Goal: Transaction & Acquisition: Purchase product/service

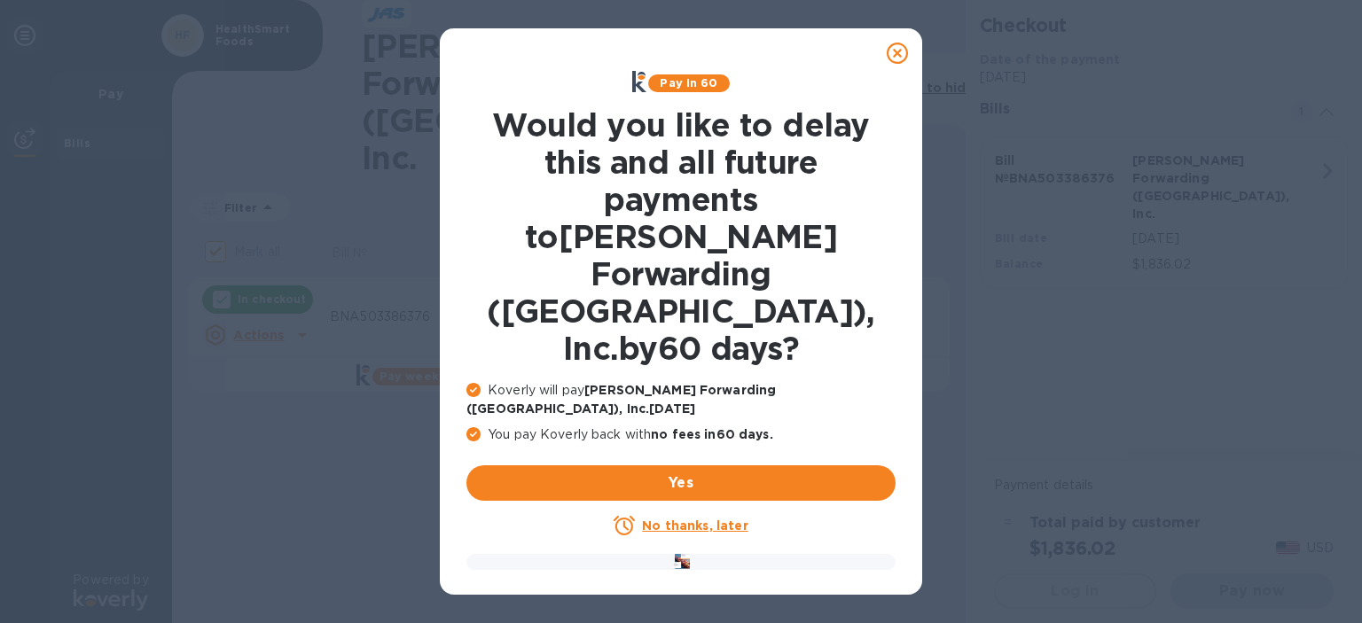
checkbox input "false"
click at [899, 53] on icon at bounding box center [897, 53] width 21 height 21
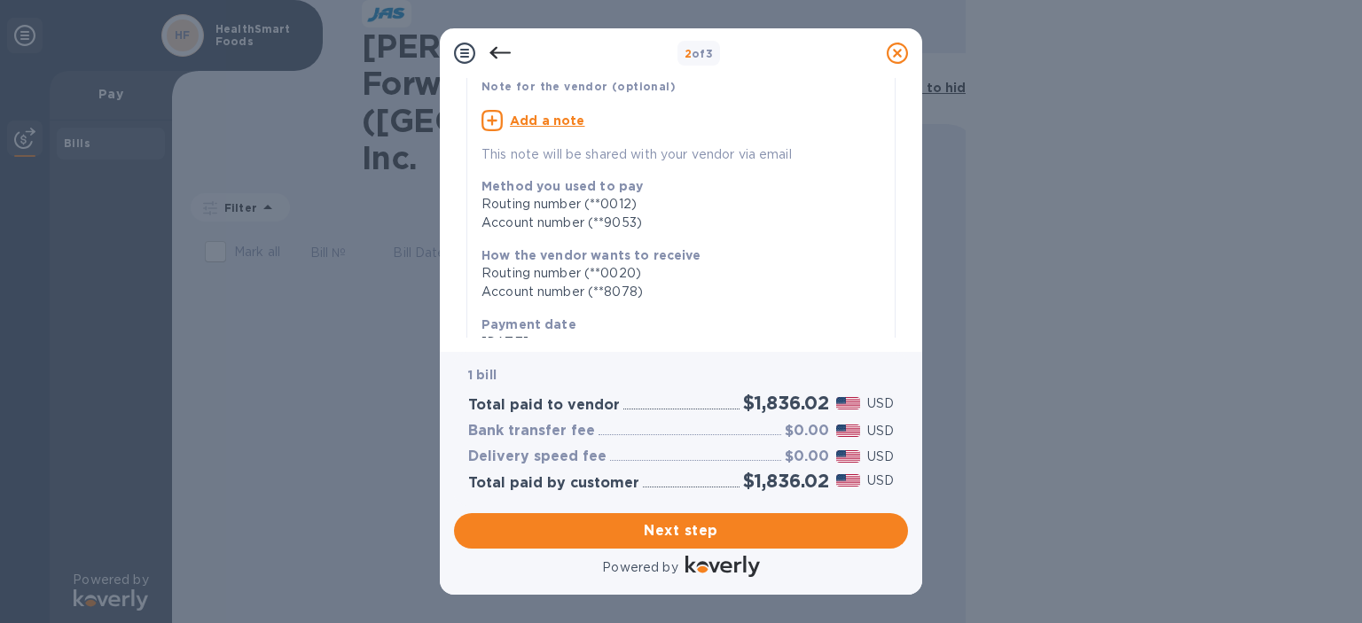
scroll to position [379, 0]
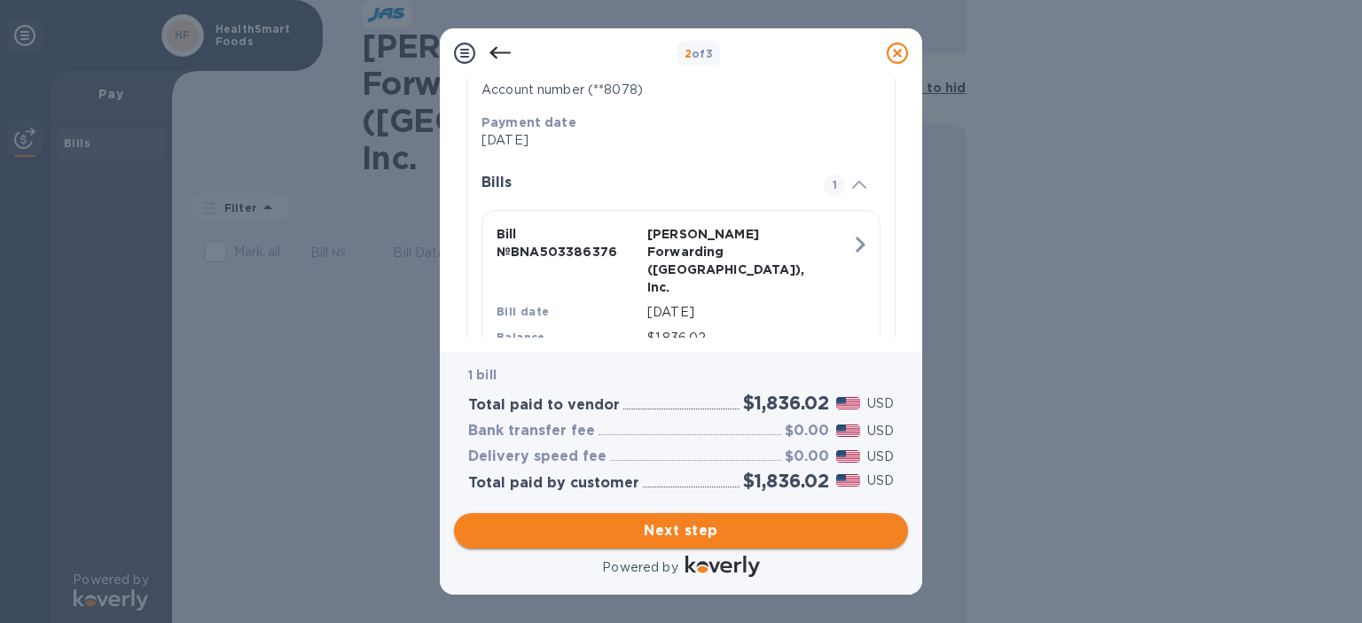
click at [802, 533] on span "Next step" at bounding box center [681, 530] width 426 height 21
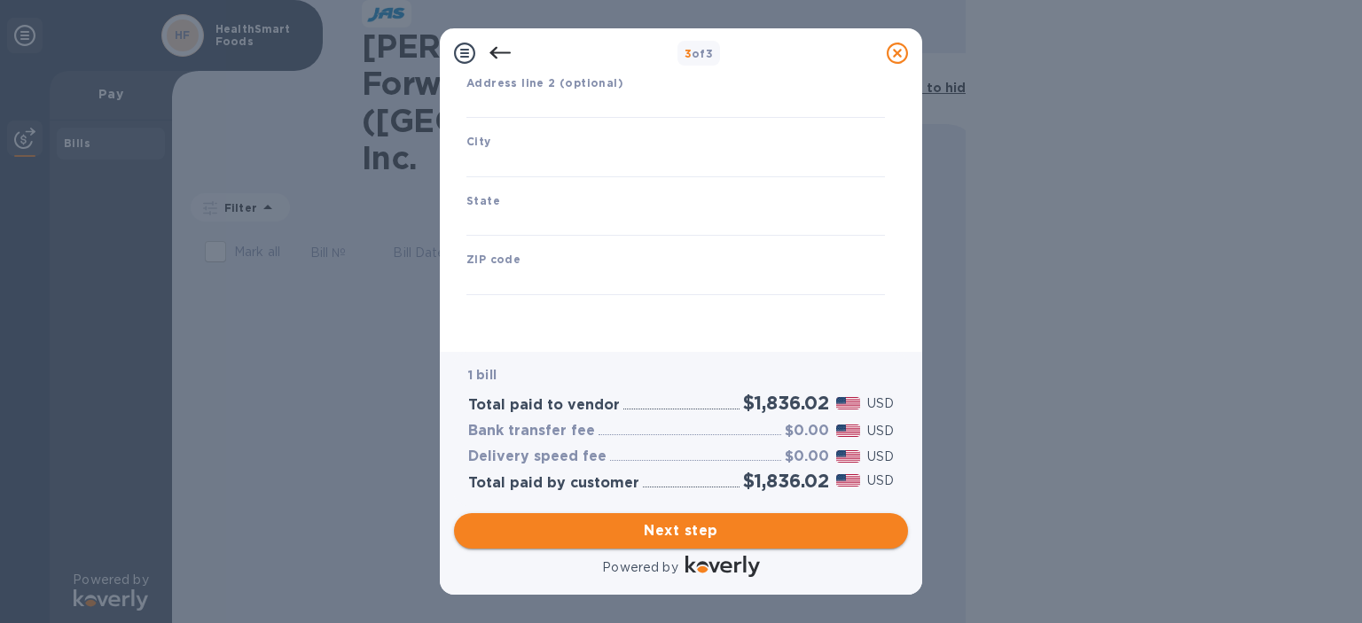
type input "[GEOGRAPHIC_DATA]"
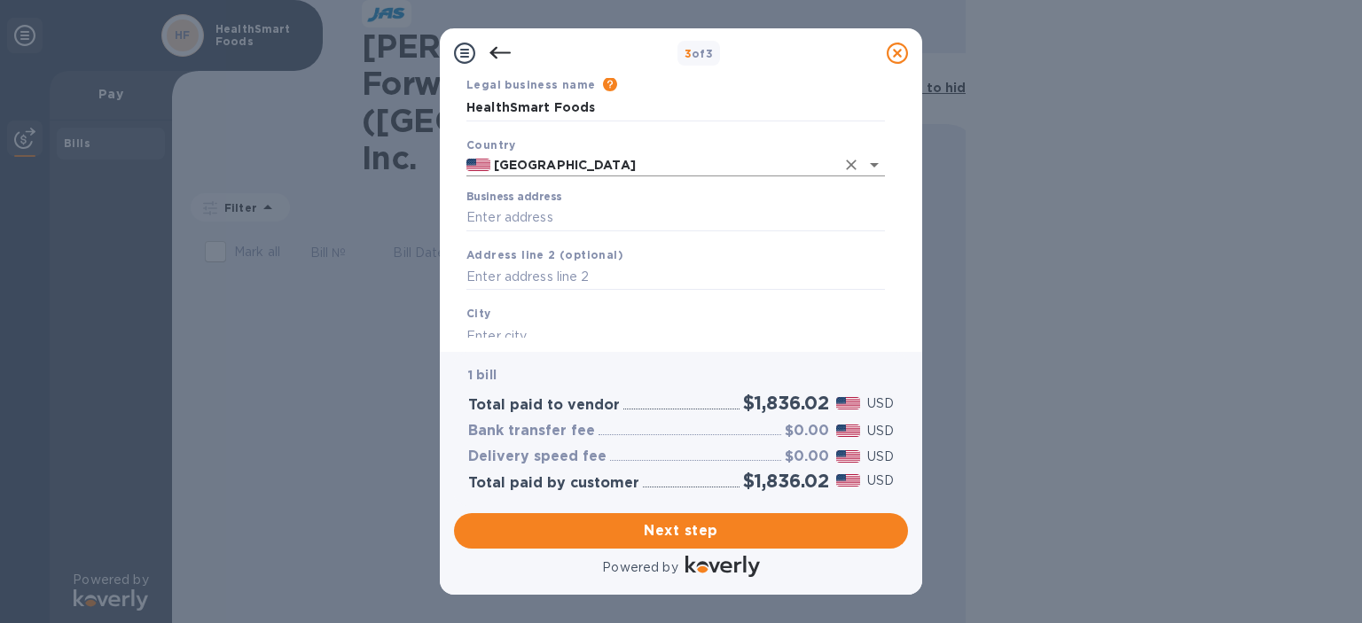
scroll to position [0, 0]
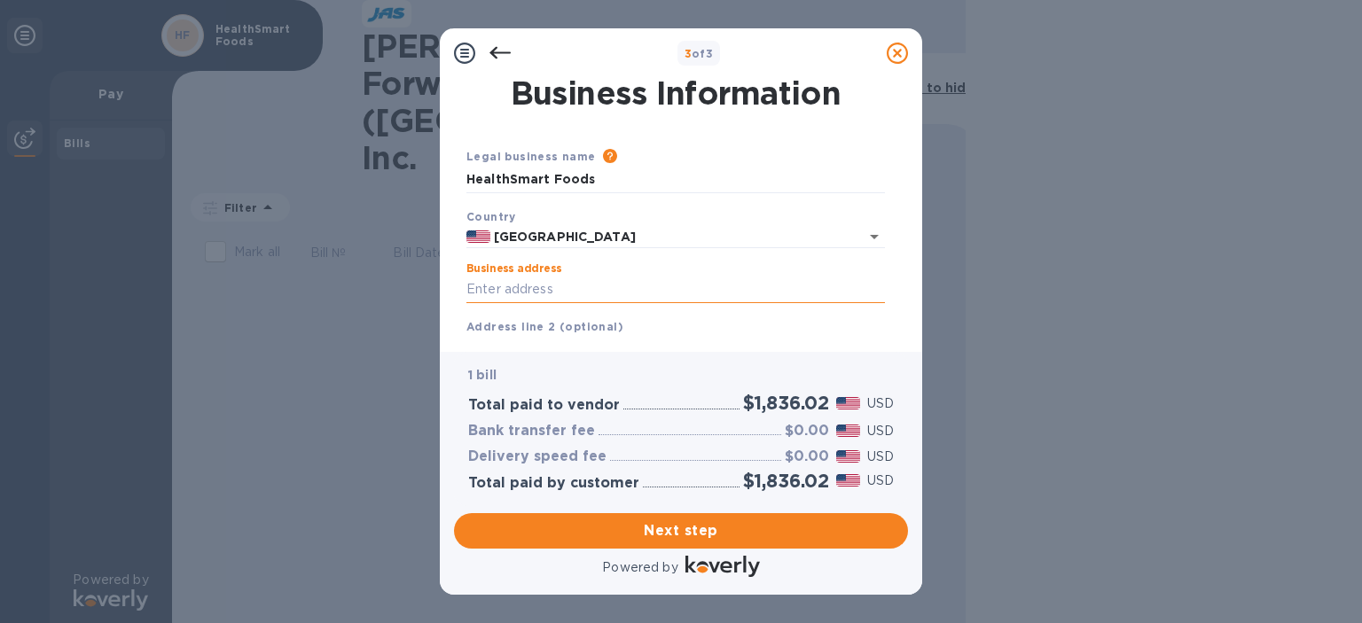
click at [601, 288] on input "Business address" at bounding box center [675, 290] width 418 height 27
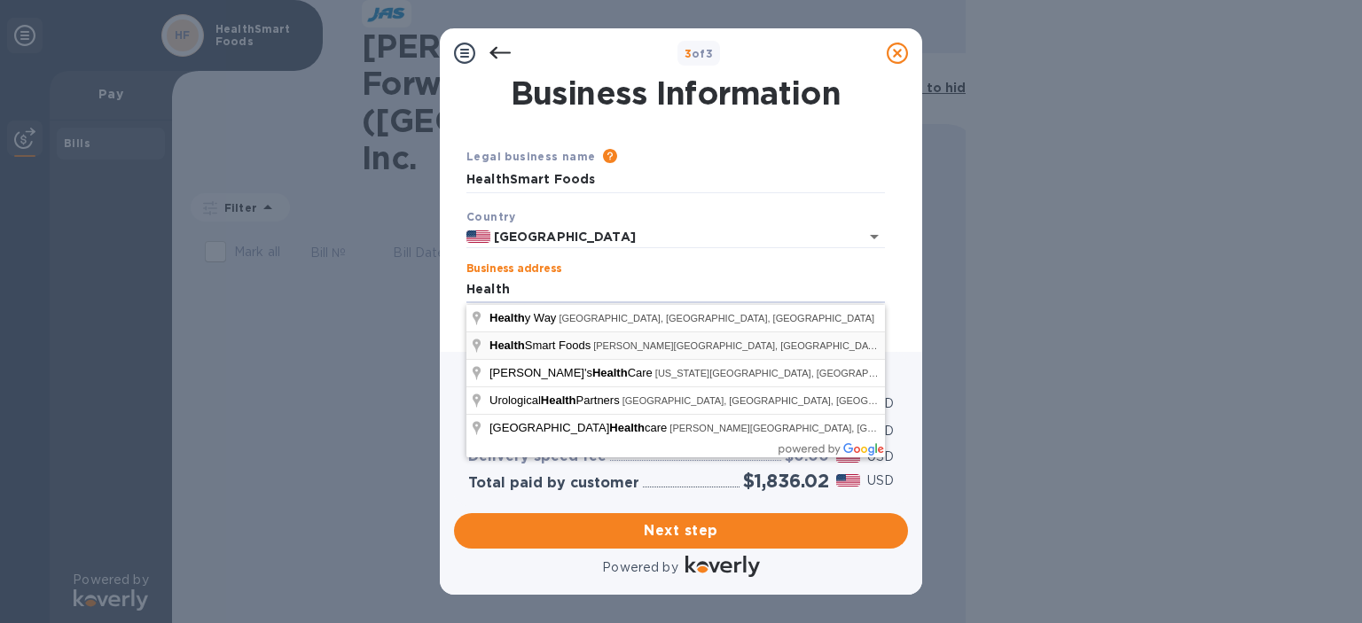
type input "[STREET_ADDRESS][PERSON_NAME]"
type input "[GEOGRAPHIC_DATA]"
type input "IN"
type input "47715"
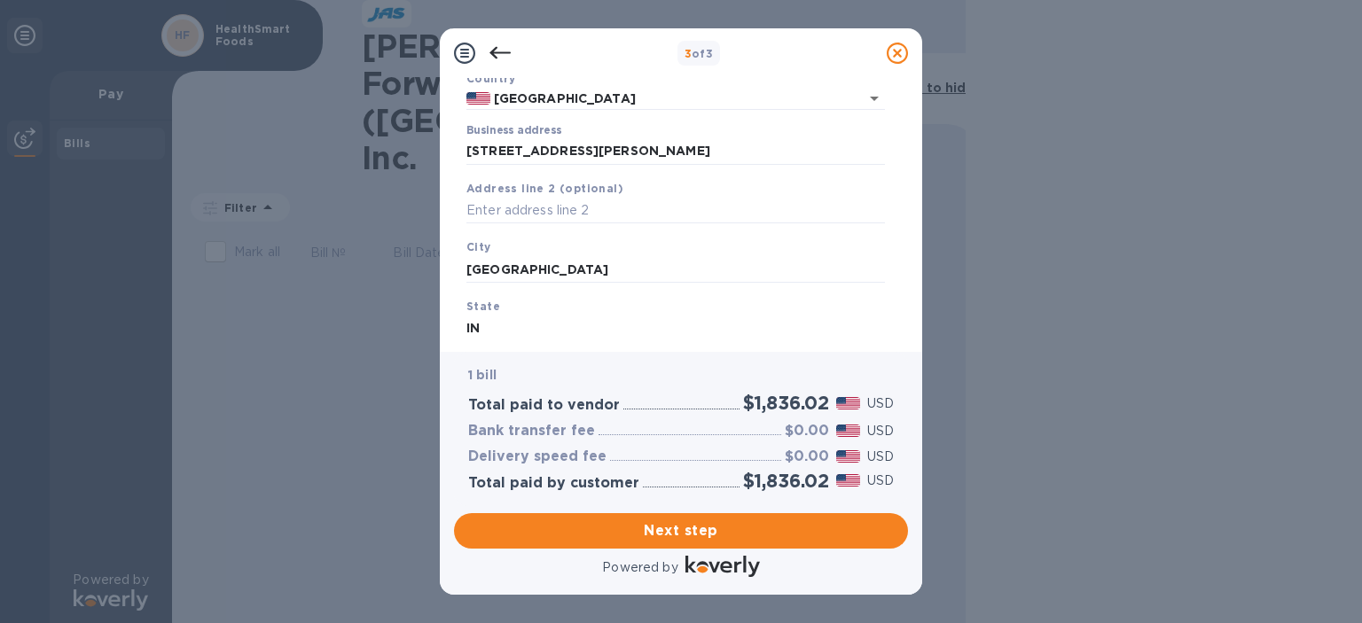
scroll to position [246, 0]
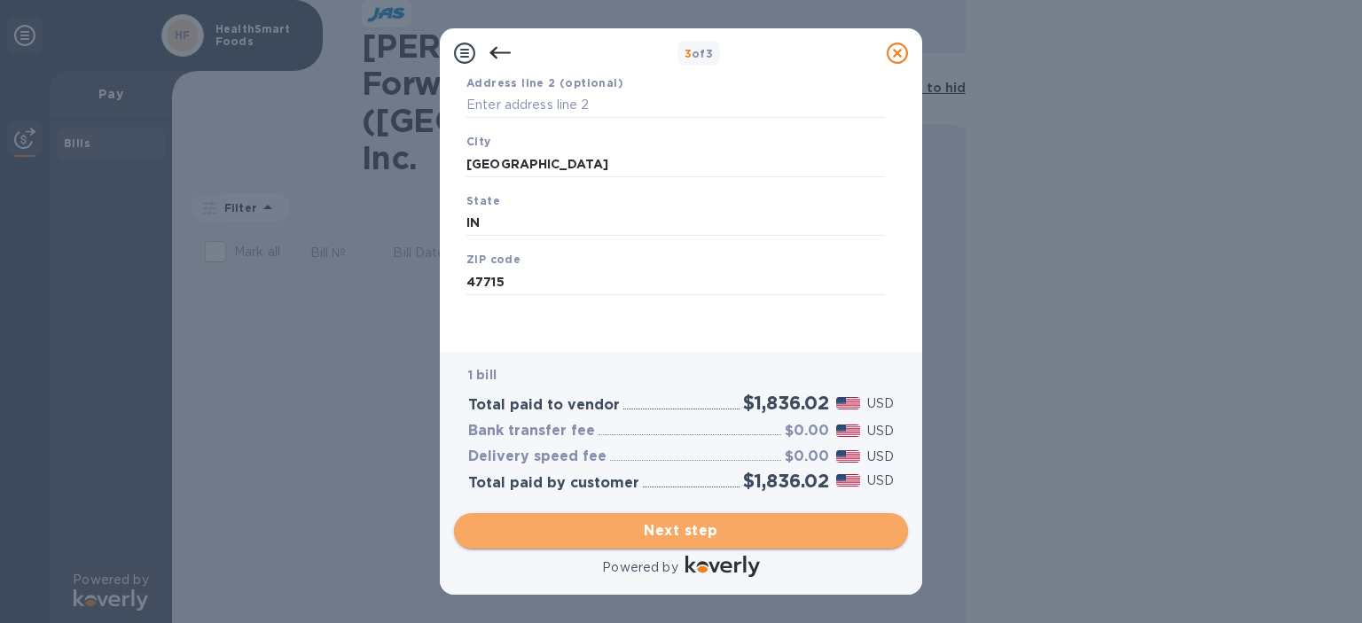
click at [746, 527] on span "Next step" at bounding box center [681, 530] width 426 height 21
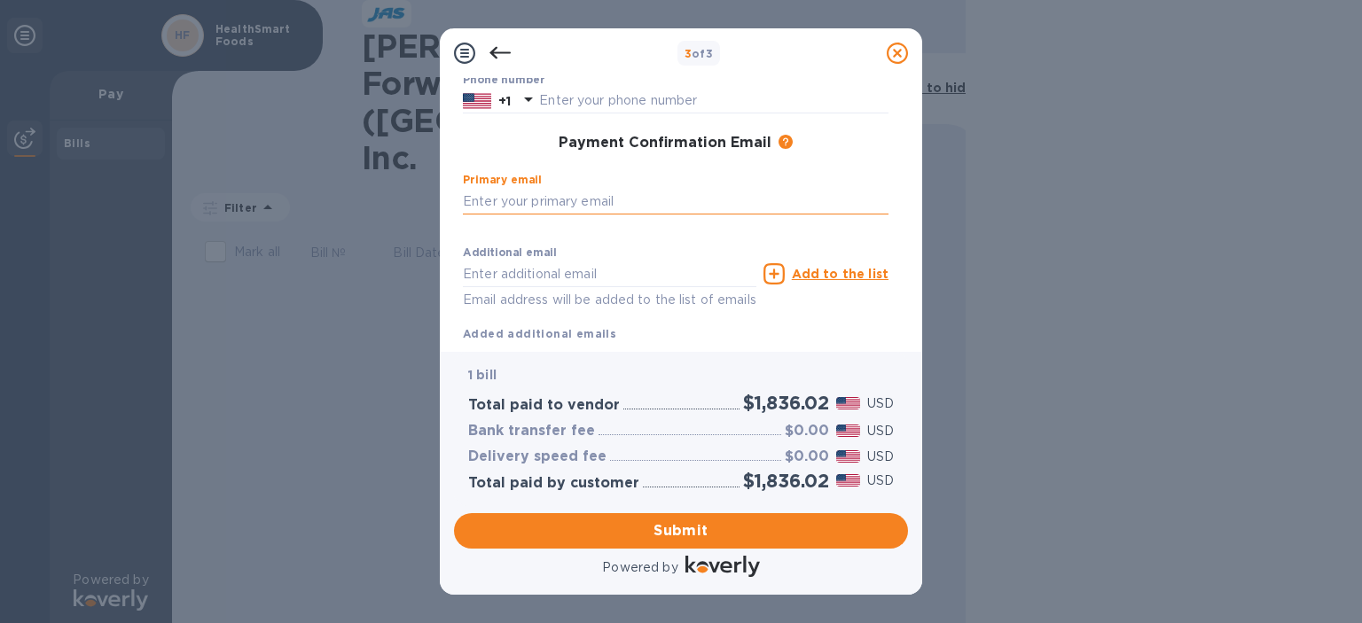
click at [631, 198] on input "text" at bounding box center [676, 201] width 426 height 27
type input "[EMAIL_ADDRESS][DOMAIN_NAME]"
type input "[PERSON_NAME]"
type input "8124808937"
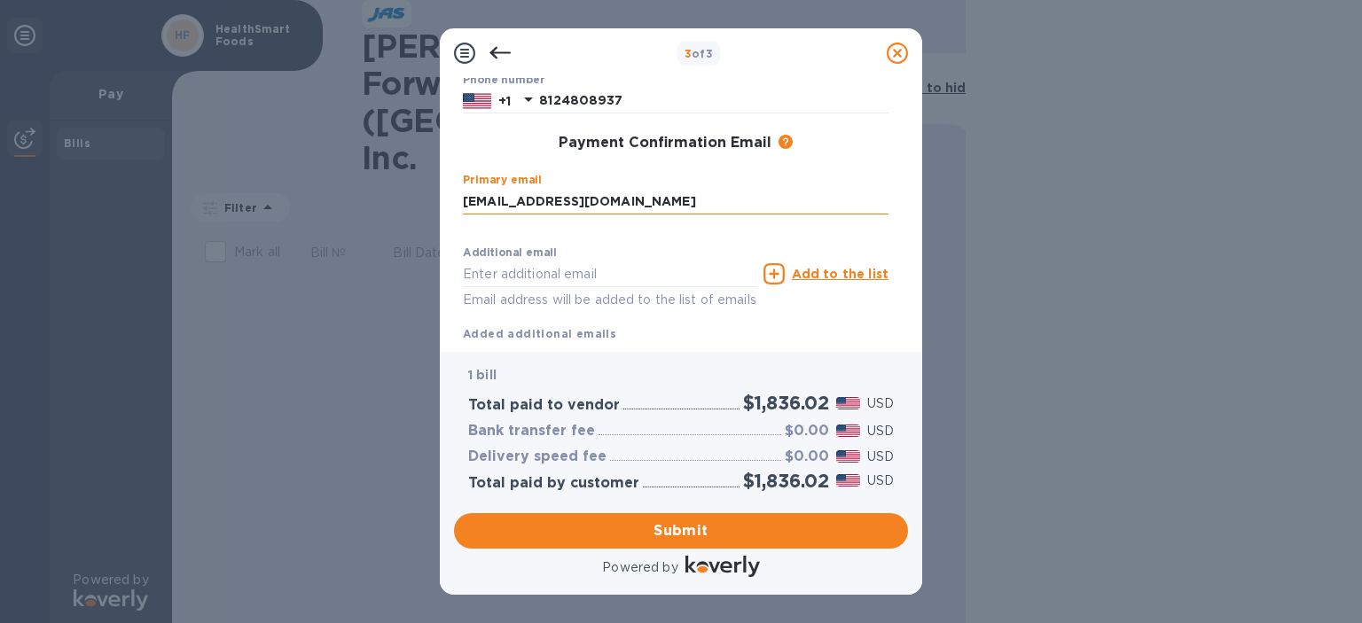
type input "[EMAIL_ADDRESS][DOMAIN_NAME]"
drag, startPoint x: 621, startPoint y: 261, endPoint x: 124, endPoint y: 239, distance: 497.8
click at [124, 239] on div "3 of 3 Payment Contact Information First name [PERSON_NAME] ​ Last name [PERSON…" at bounding box center [681, 311] width 1362 height 623
drag, startPoint x: 636, startPoint y: 204, endPoint x: 291, endPoint y: 199, distance: 344.9
click at [291, 199] on div "3 of 3 Payment Contact Information First name [PERSON_NAME] ​ Last name [PERSON…" at bounding box center [681, 311] width 1362 height 623
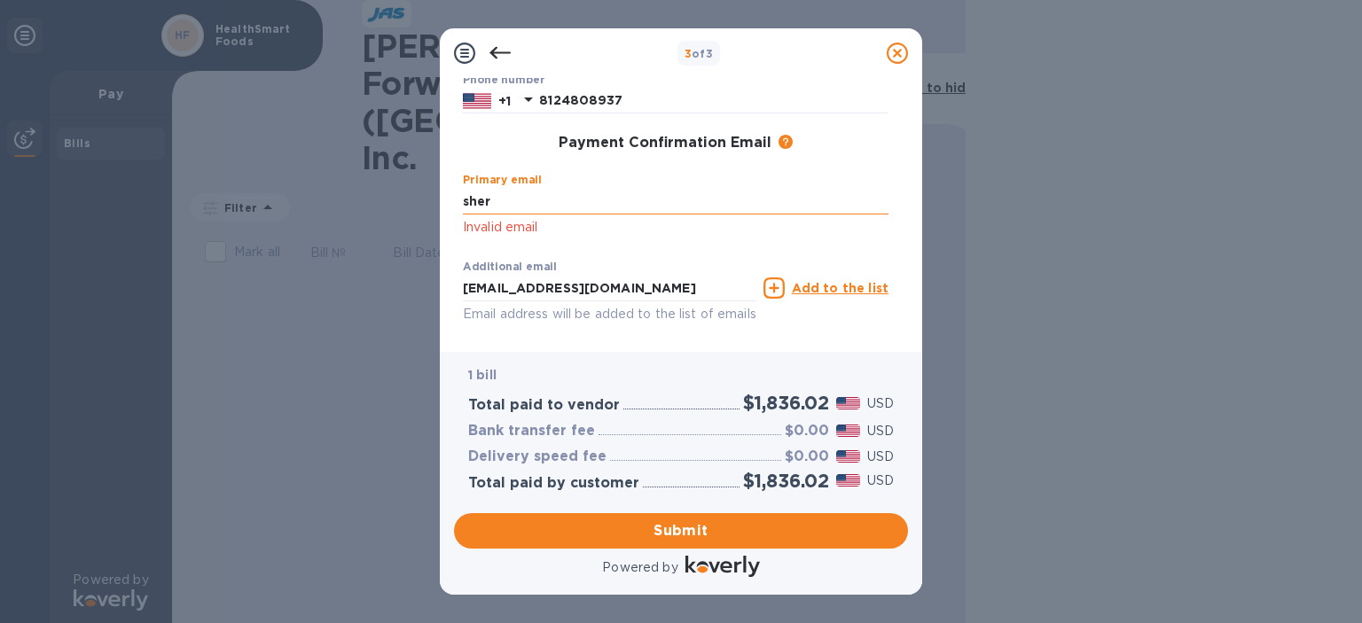
click at [535, 194] on input "sher" at bounding box center [676, 201] width 426 height 27
type input "[PERSON_NAME][EMAIL_ADDRESS][DOMAIN_NAME]"
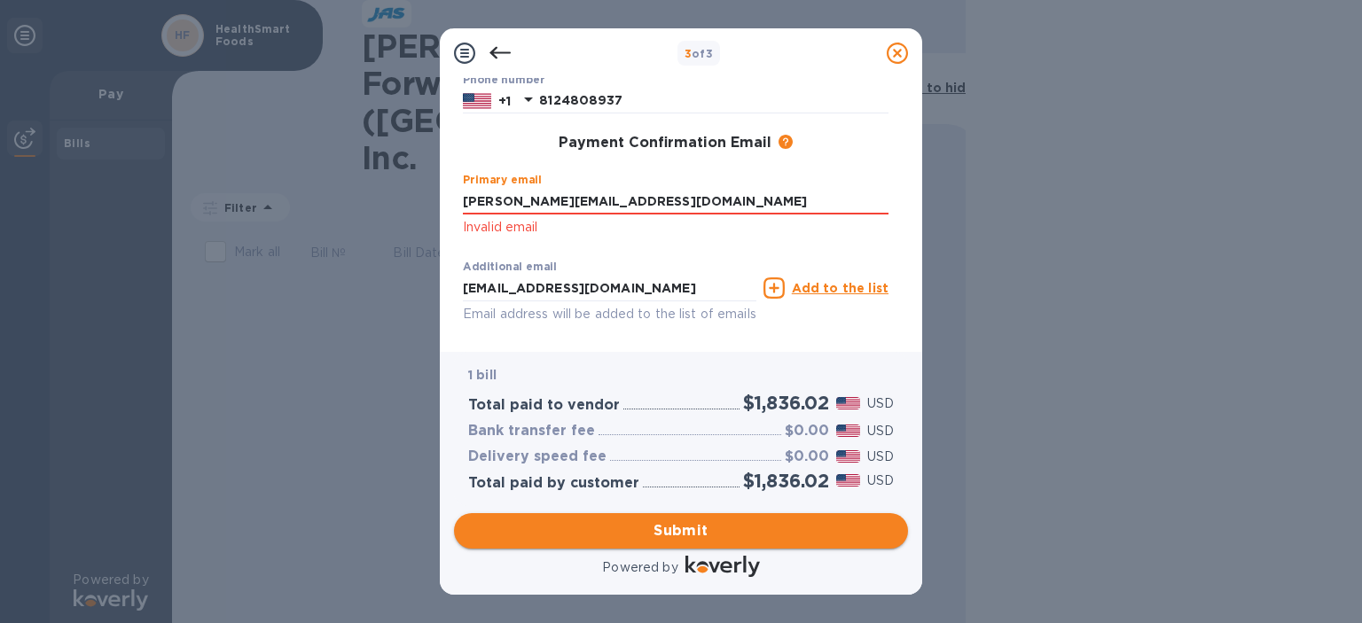
click at [794, 536] on span "Submit" at bounding box center [681, 530] width 426 height 21
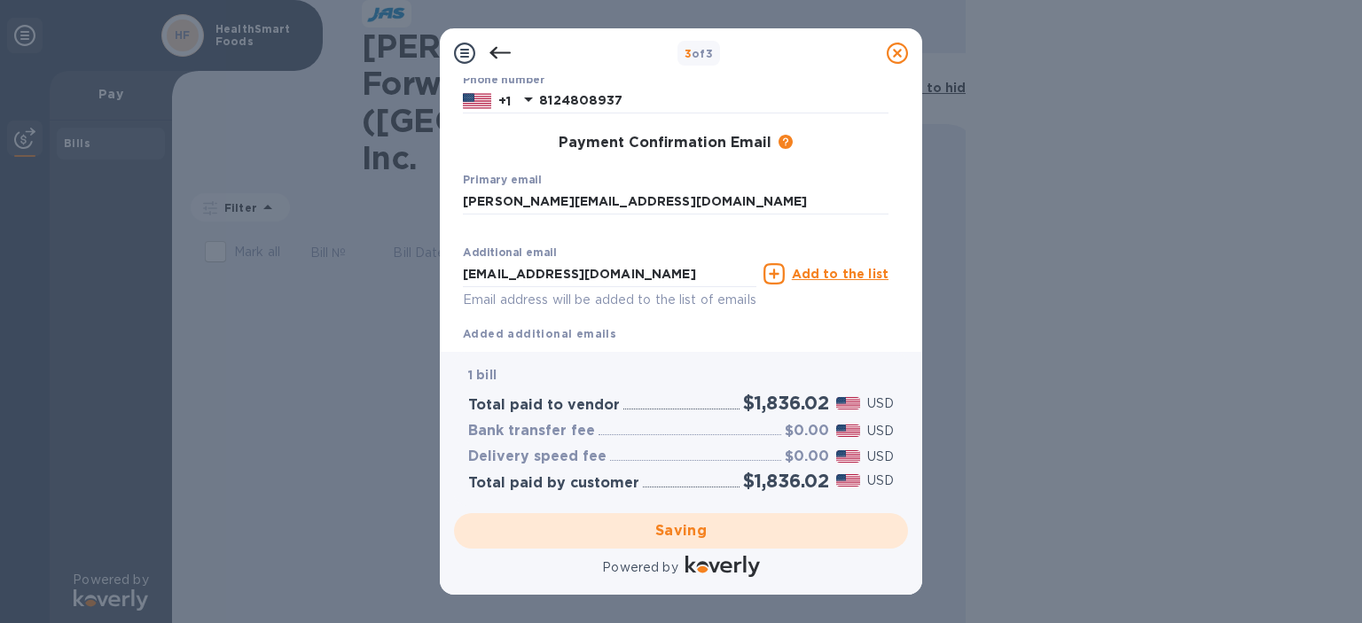
scroll to position [0, 0]
